Goal: Transaction & Acquisition: Purchase product/service

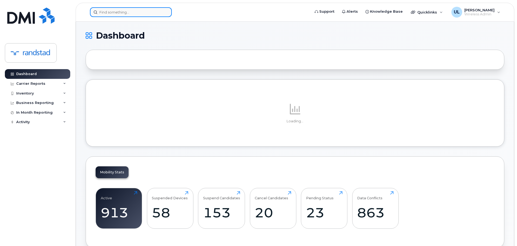
click at [124, 15] on input at bounding box center [131, 12] width 82 height 10
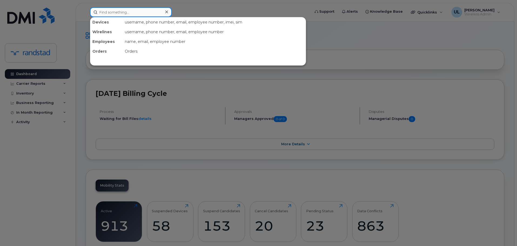
paste input "Stampfler"
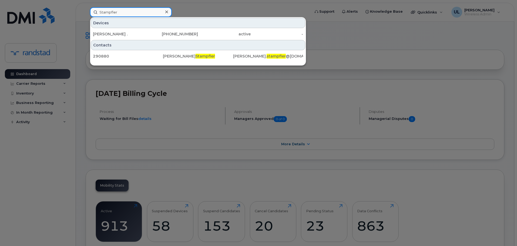
type input "Stampfler"
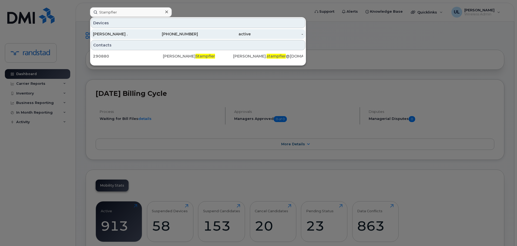
click at [141, 32] on div "Nancy ." at bounding box center [119, 33] width 53 height 5
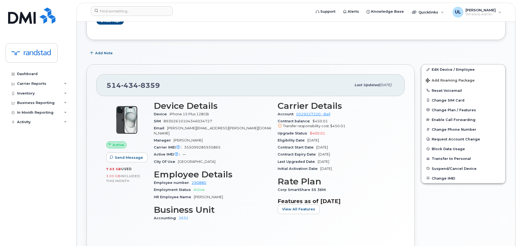
scroll to position [81, 0]
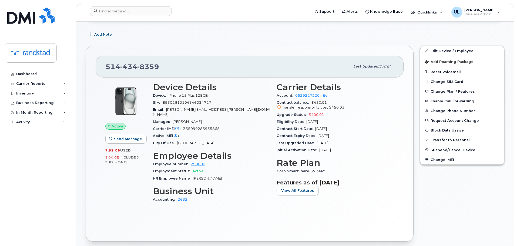
click at [125, 90] on img at bounding box center [126, 101] width 32 height 32
click at [127, 75] on div "514 434 8359 Last updated Sep 16, 2025" at bounding box center [250, 67] width 308 height 22
click at [127, 74] on div "514 434 8359 Last updated Sep 16, 2025" at bounding box center [250, 67] width 308 height 22
copy span "514 434 8359"
click at [442, 63] on span "Add Roaming Package" at bounding box center [449, 62] width 49 height 5
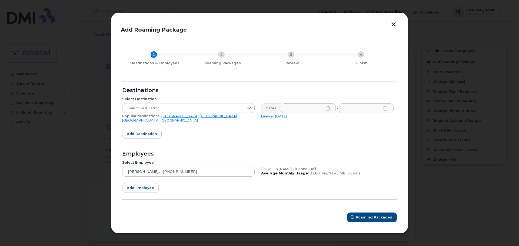
click at [161, 118] on link "USA" at bounding box center [179, 116] width 37 height 4
click at [300, 104] on div "Dates - Leaving today" at bounding box center [327, 113] width 139 height 26
click at [304, 111] on input "text" at bounding box center [308, 108] width 55 height 10
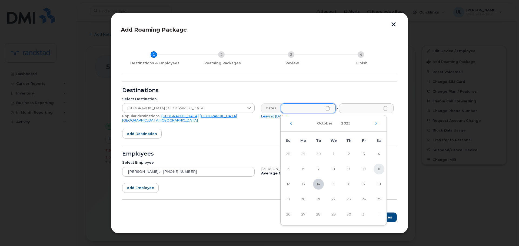
click at [382, 171] on span "11" at bounding box center [378, 169] width 11 height 11
type input "10/11/2025"
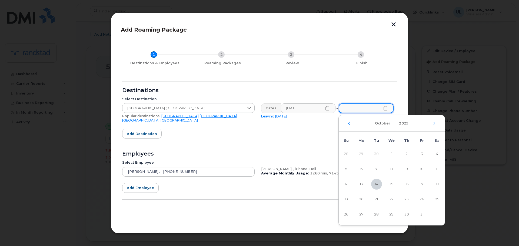
click at [377, 110] on input "text" at bounding box center [366, 108] width 55 height 10
click at [344, 182] on span "12" at bounding box center [346, 184] width 11 height 11
type input "10/12/2025"
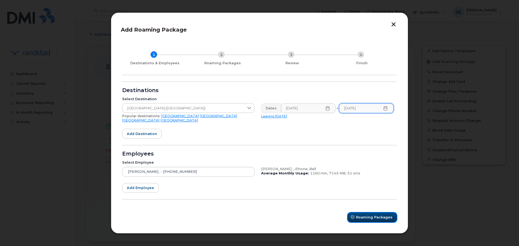
click at [382, 216] on span "Roaming Packages" at bounding box center [374, 217] width 36 height 5
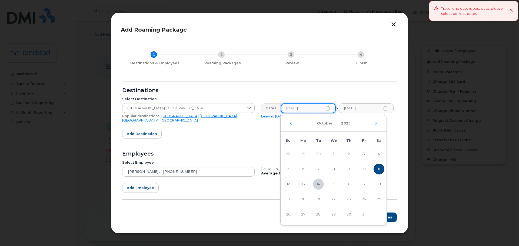
click at [301, 106] on input "10/11/2025" at bounding box center [308, 108] width 55 height 10
click at [335, 185] on span "15" at bounding box center [333, 184] width 11 height 11
type input "10/15/2025"
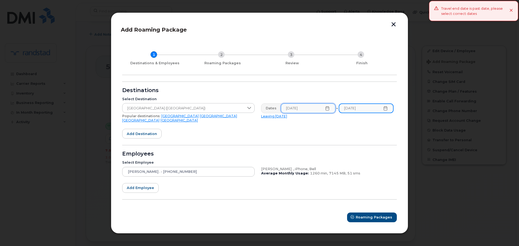
click at [365, 109] on input "10/12/2025" at bounding box center [366, 108] width 55 height 10
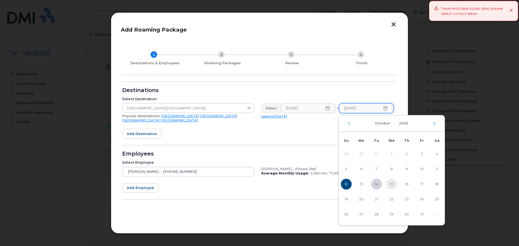
click at [390, 186] on span "15" at bounding box center [391, 184] width 11 height 11
type input "10/15/2025"
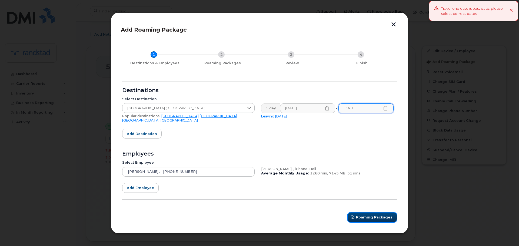
click at [357, 214] on button "Roaming Packages" at bounding box center [372, 218] width 49 height 10
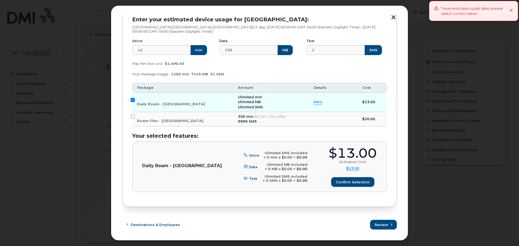
scroll to position [84, 0]
click at [354, 151] on div "$13.00" at bounding box center [353, 152] width 48 height 13
copy div "$13.00"
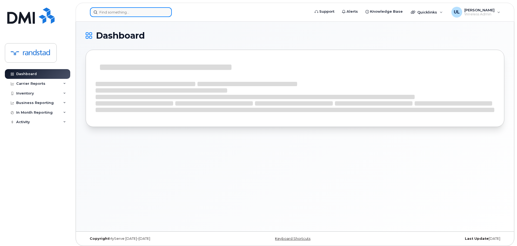
click at [136, 15] on input at bounding box center [131, 12] width 82 height 10
paste input "konstantinidis"
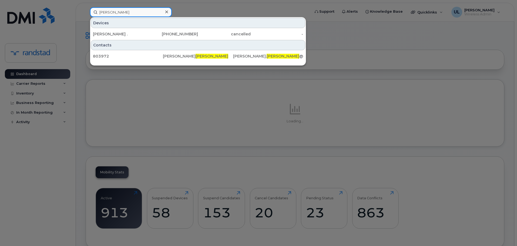
type input "konstantinidis"
click at [131, 31] on div "Christina ." at bounding box center [119, 34] width 53 height 10
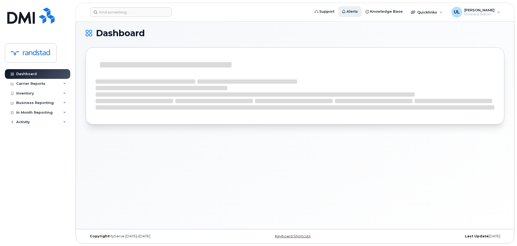
scroll to position [3, 0]
